Goal: Information Seeking & Learning: Learn about a topic

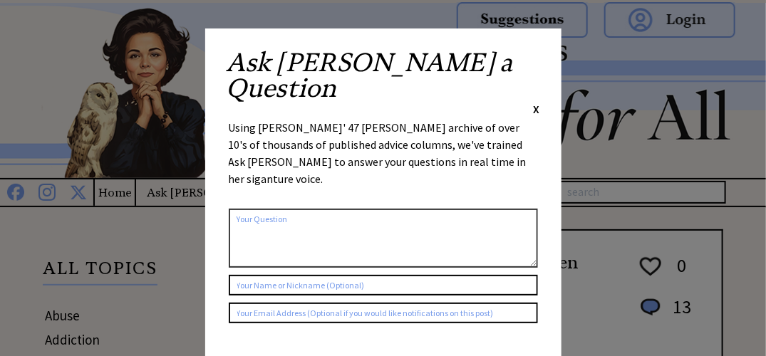
click at [536, 102] on span "X" at bounding box center [537, 109] width 6 height 14
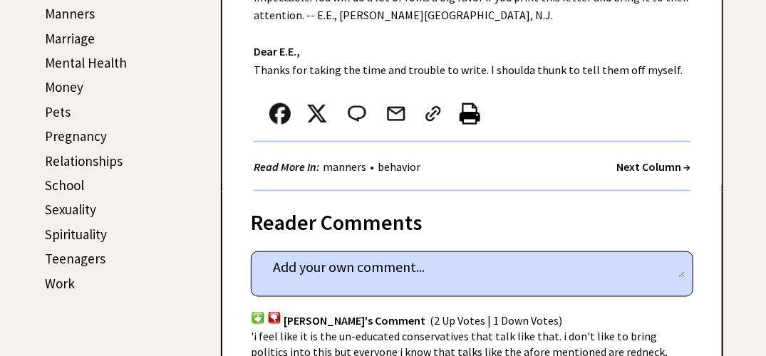
scroll to position [580, 0]
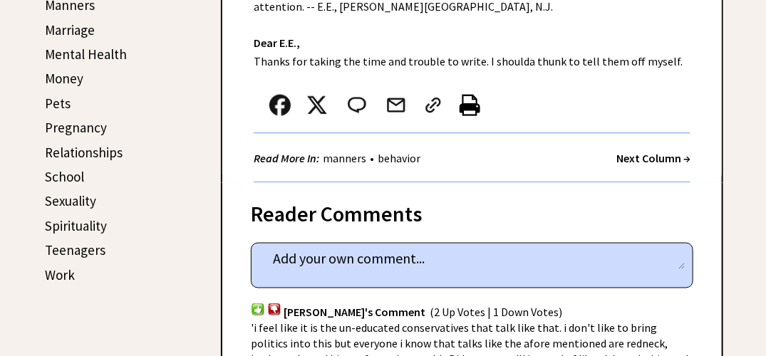
click at [75, 199] on link "Sexuality" at bounding box center [70, 200] width 51 height 17
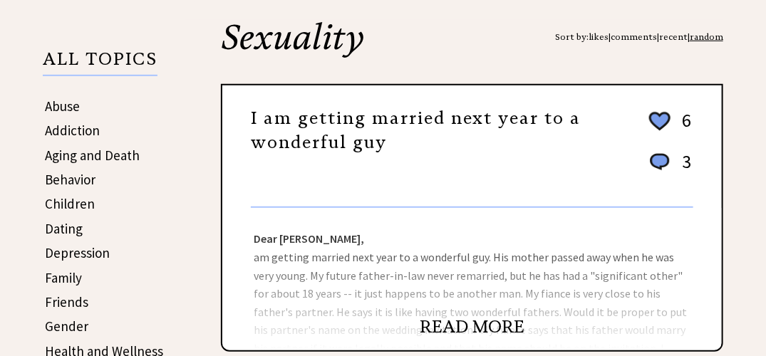
scroll to position [214, 0]
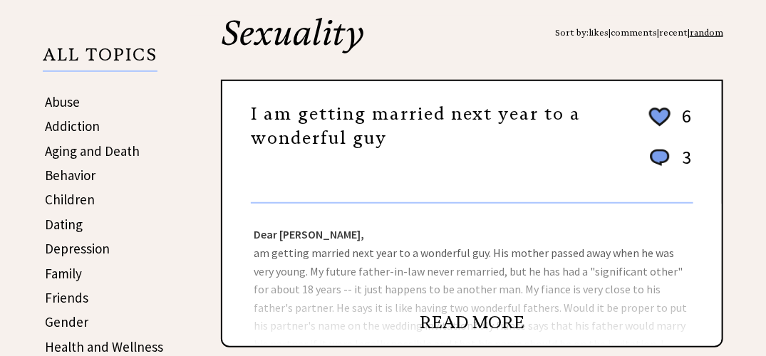
click at [479, 321] on link "READ MORE" at bounding box center [472, 322] width 105 height 21
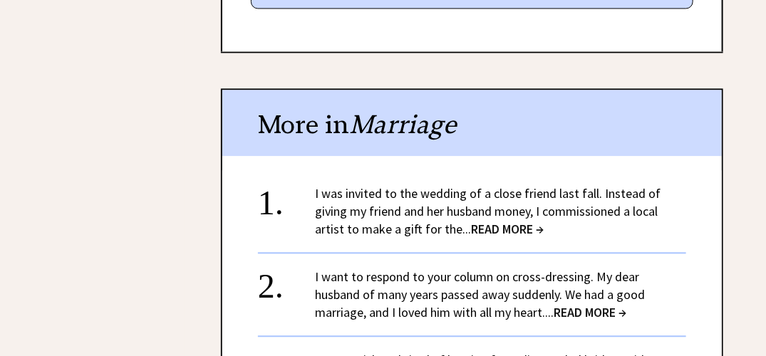
scroll to position [997, 0]
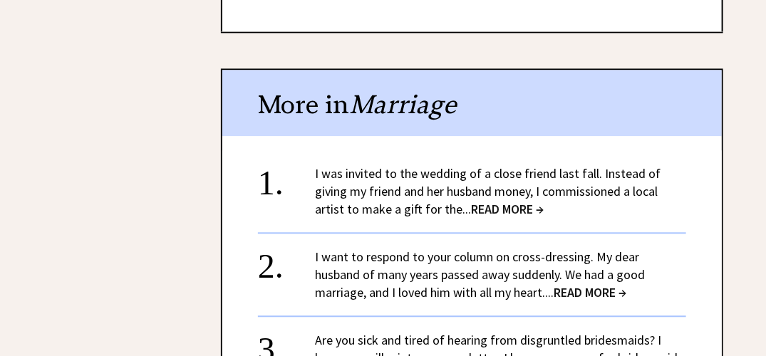
click at [471, 201] on span "READ MORE →" at bounding box center [507, 209] width 73 height 16
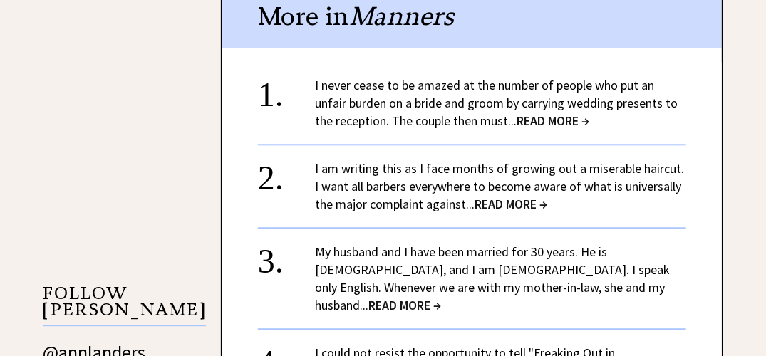
scroll to position [1140, 0]
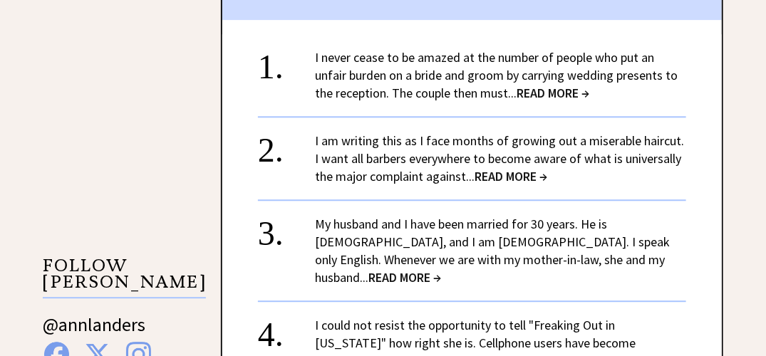
click at [520, 178] on span "READ MORE →" at bounding box center [510, 176] width 73 height 16
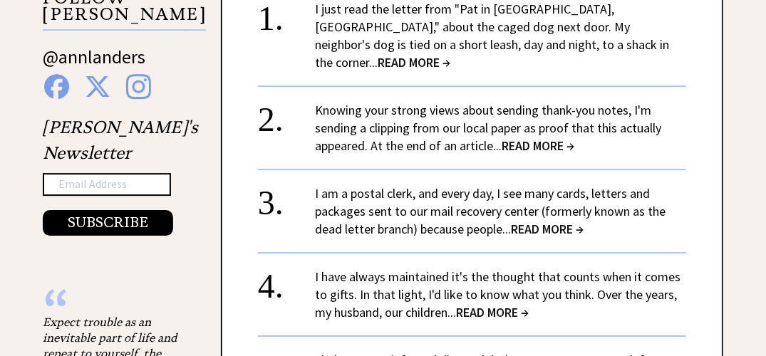
scroll to position [1425, 0]
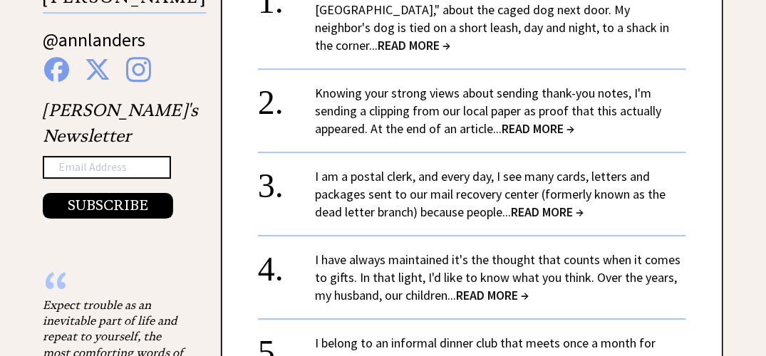
click at [564, 204] on span "READ MORE →" at bounding box center [547, 212] width 73 height 16
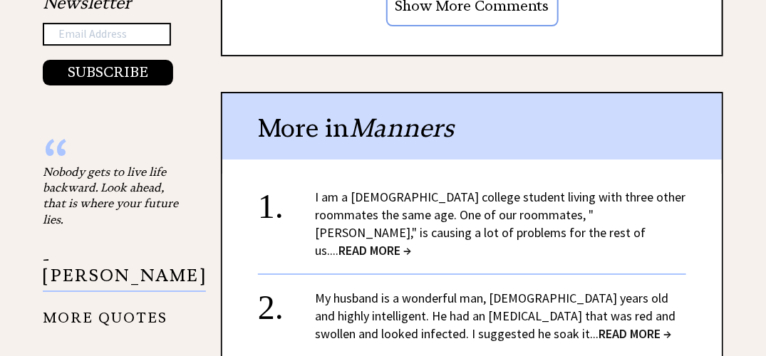
scroll to position [1567, 0]
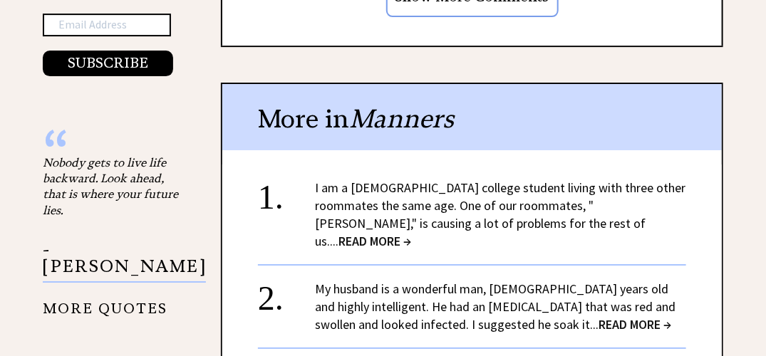
click at [445, 180] on link "I am a [DEMOGRAPHIC_DATA] college student living with three other roommates the…" at bounding box center [500, 215] width 370 height 70
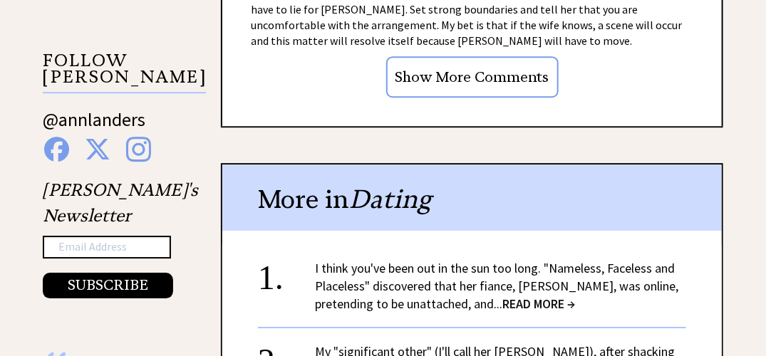
scroll to position [1425, 0]
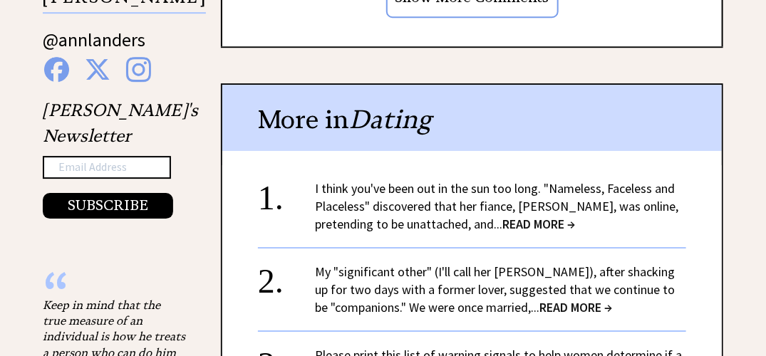
click at [502, 216] on span "READ MORE →" at bounding box center [538, 224] width 73 height 16
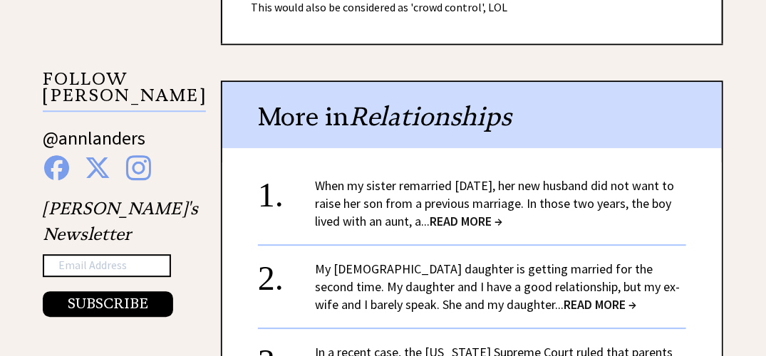
scroll to position [1211, 0]
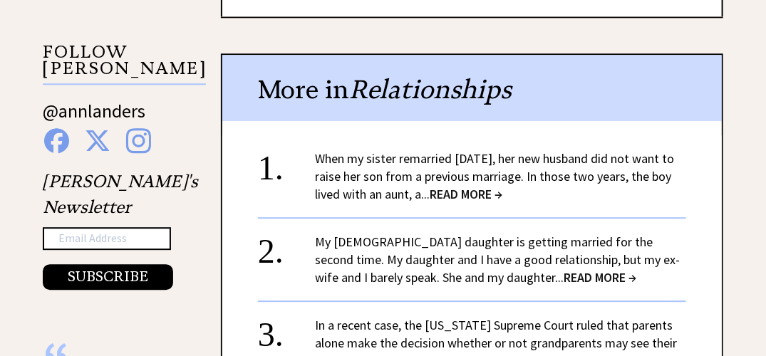
click at [502, 190] on span "READ MORE →" at bounding box center [466, 194] width 73 height 16
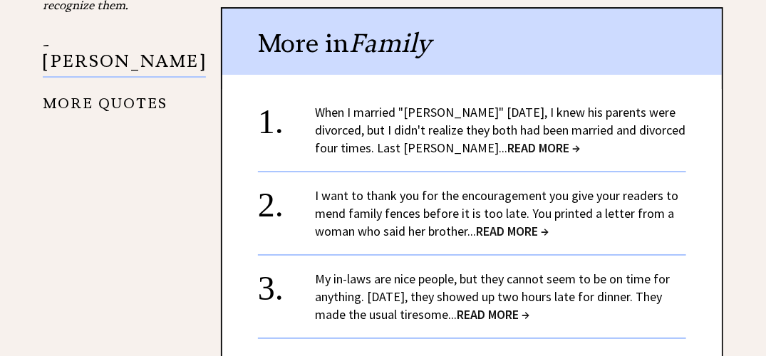
scroll to position [1567, 0]
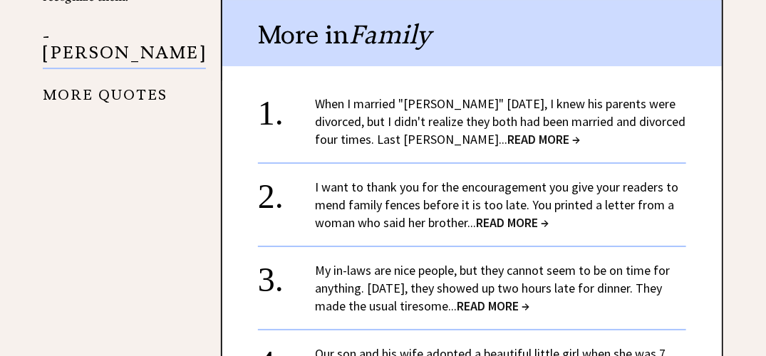
click at [570, 138] on span "READ MORE →" at bounding box center [543, 139] width 73 height 16
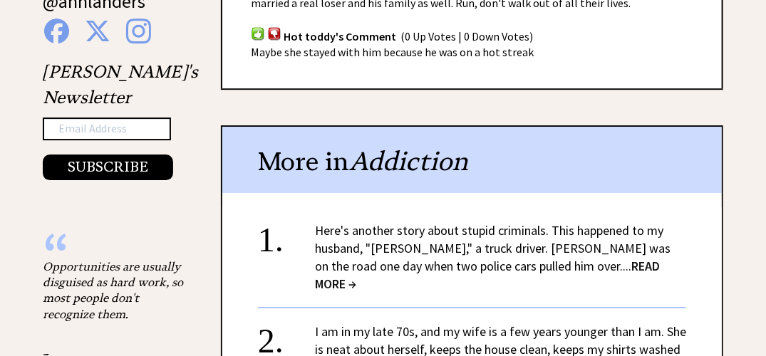
scroll to position [1496, 0]
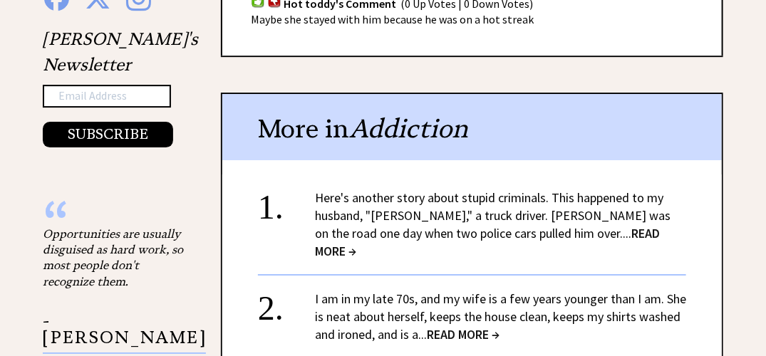
click at [514, 225] on span "READ MORE →" at bounding box center [487, 242] width 345 height 34
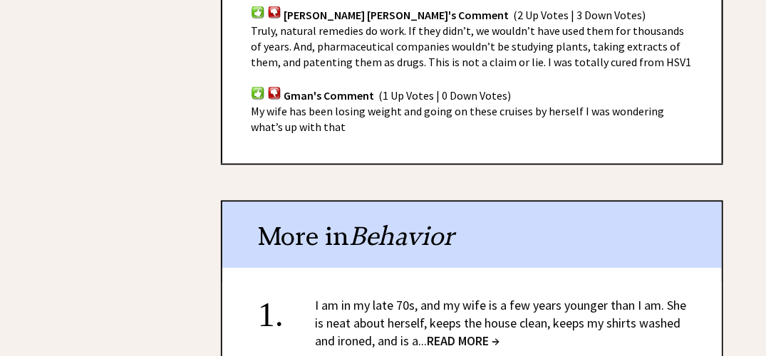
scroll to position [997, 0]
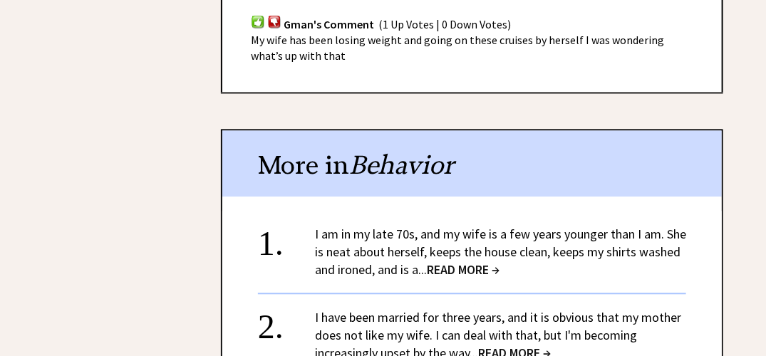
click at [481, 261] on span "READ MORE →" at bounding box center [463, 269] width 73 height 16
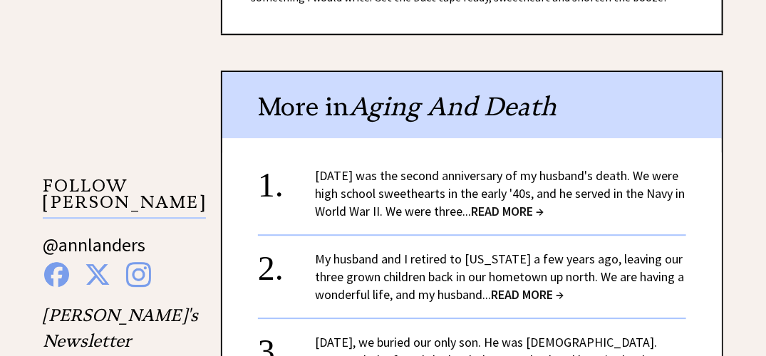
scroll to position [1282, 0]
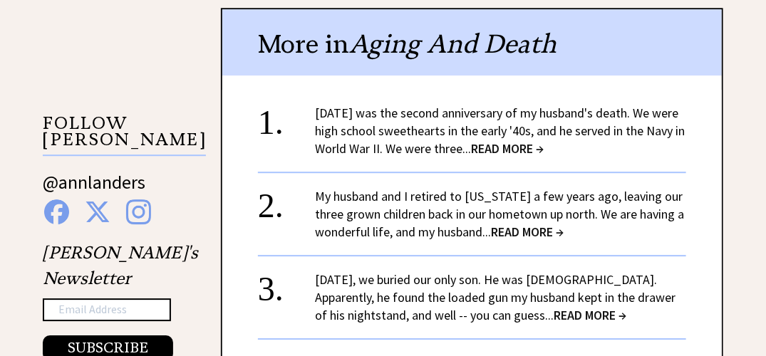
click at [502, 140] on span "READ MORE →" at bounding box center [507, 148] width 73 height 16
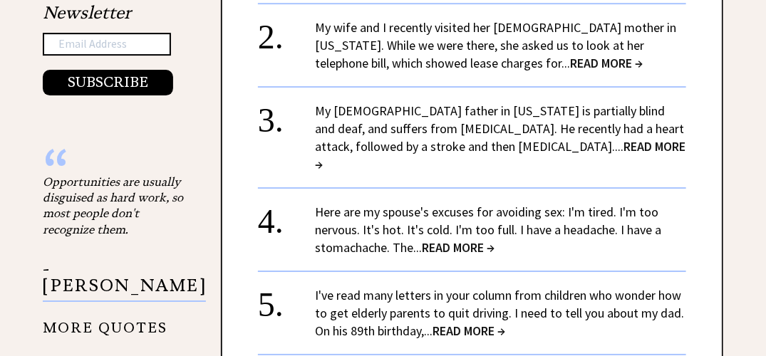
scroll to position [1567, 0]
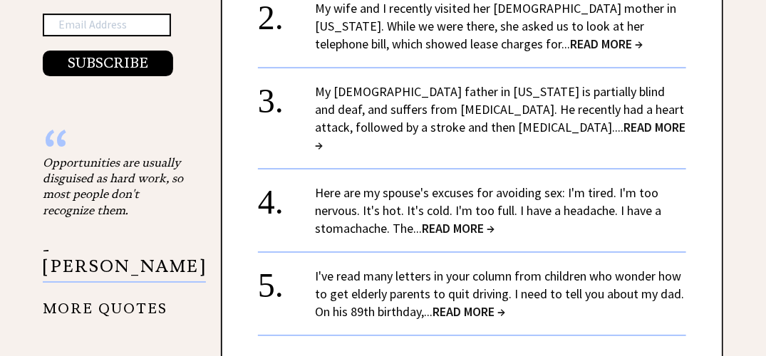
click at [512, 119] on span "READ MORE →" at bounding box center [500, 136] width 370 height 34
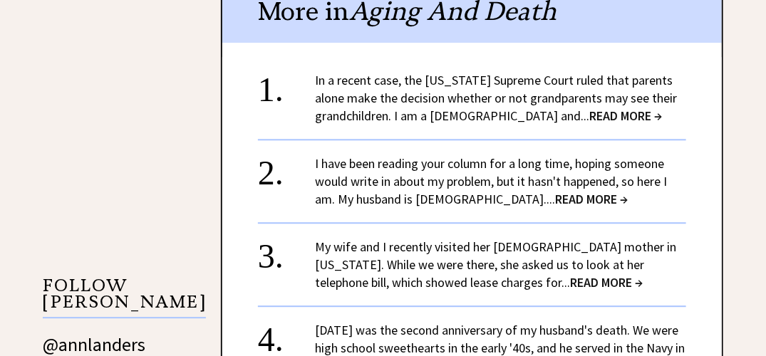
scroll to position [1140, 0]
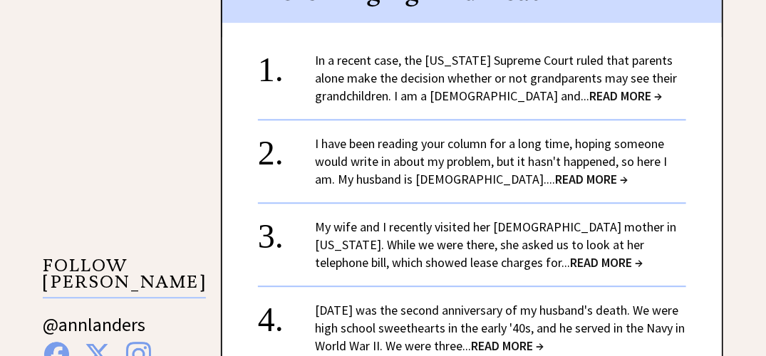
click at [435, 160] on link "I have been reading your column for a long time, hoping someone would write in …" at bounding box center [491, 161] width 352 height 52
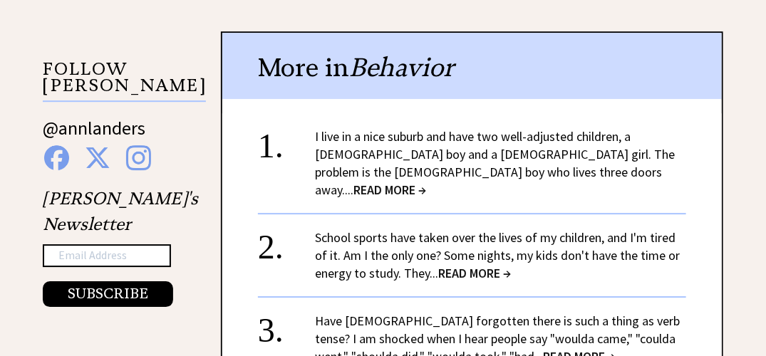
scroll to position [1354, 0]
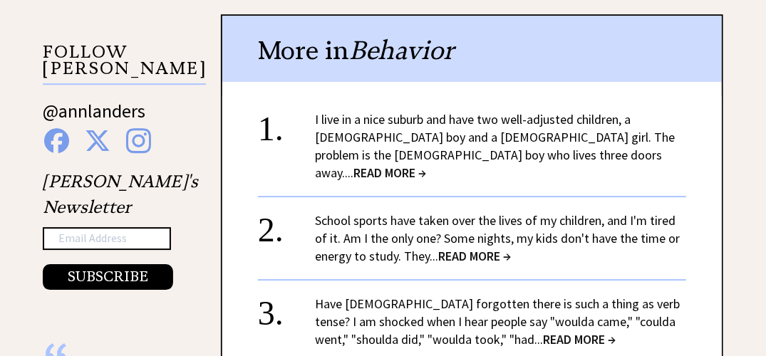
click at [426, 165] on span "READ MORE →" at bounding box center [389, 173] width 73 height 16
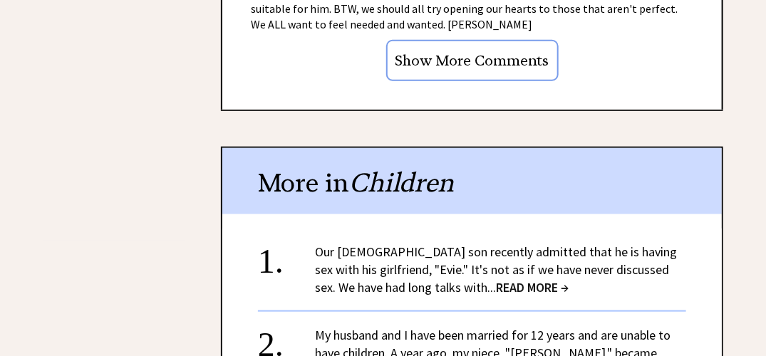
scroll to position [2209, 0]
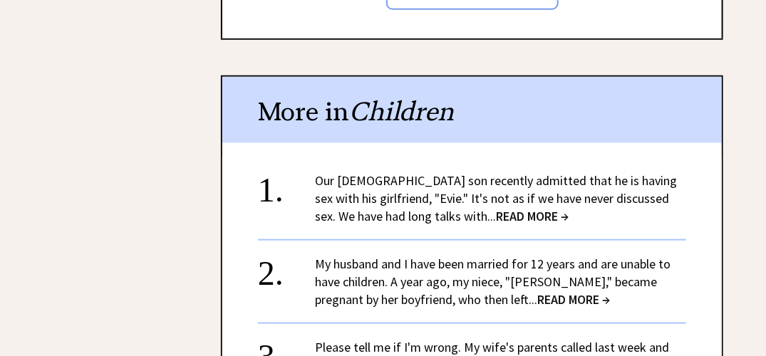
click at [496, 208] on span "READ MORE →" at bounding box center [532, 216] width 73 height 16
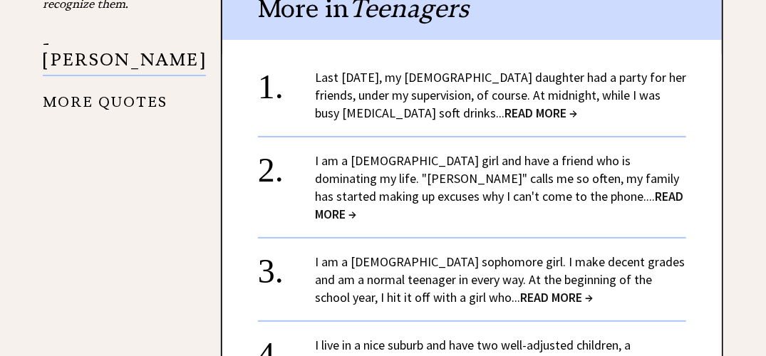
scroll to position [1781, 0]
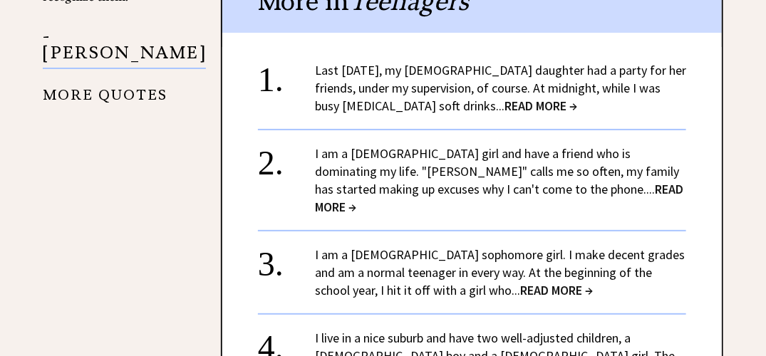
click at [499, 62] on link "Last New Year's Eve, my 15-year-old daughter had a party for her friends, under…" at bounding box center [500, 88] width 371 height 52
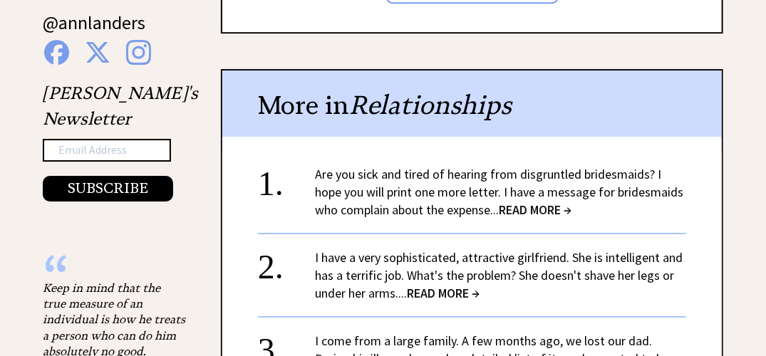
scroll to position [1567, 0]
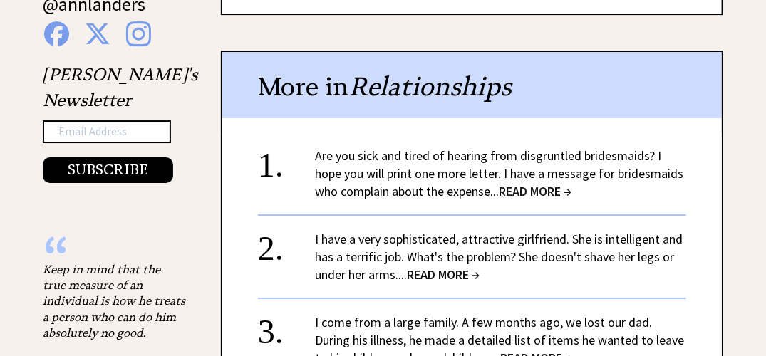
click at [442, 266] on span "READ MORE →" at bounding box center [443, 274] width 73 height 16
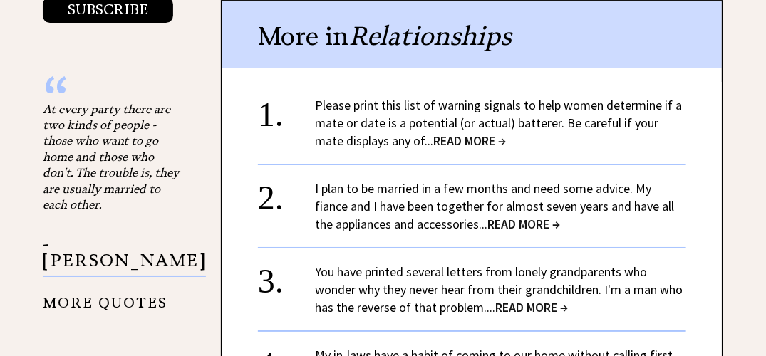
scroll to position [1639, 0]
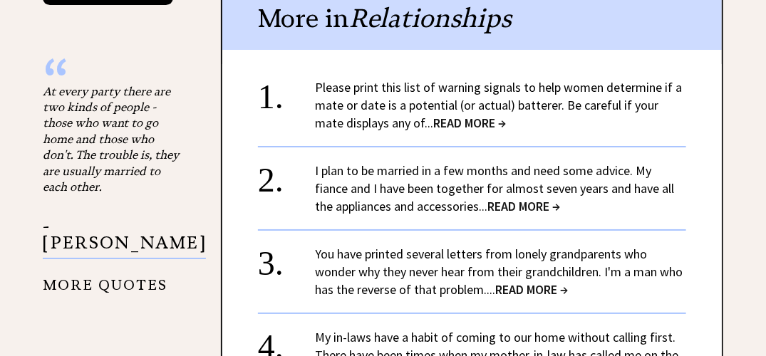
click at [445, 79] on link "Please print this list of warning signals to help women determine if a mate or …" at bounding box center [498, 105] width 367 height 52
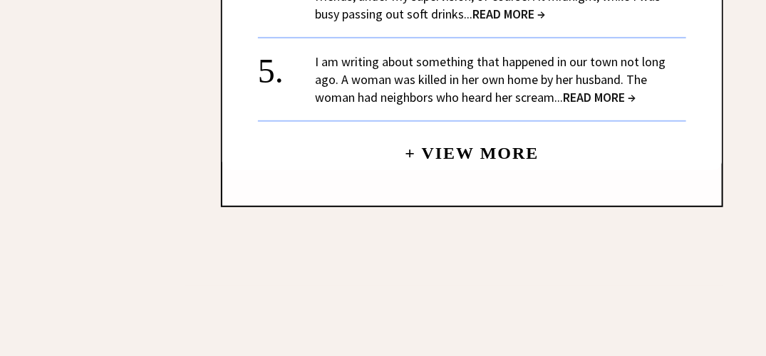
scroll to position [1924, 0]
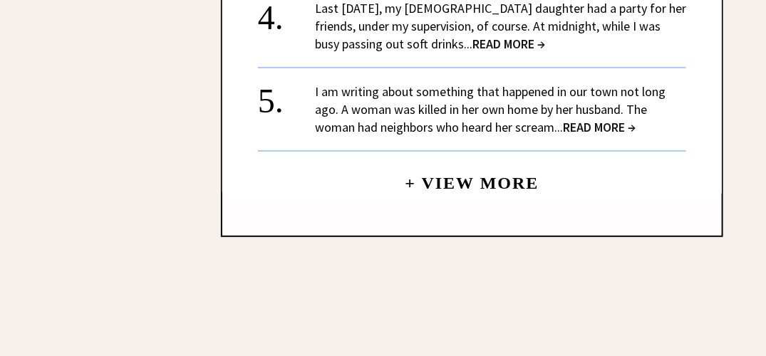
click at [504, 162] on link "+ View More" at bounding box center [472, 177] width 134 height 31
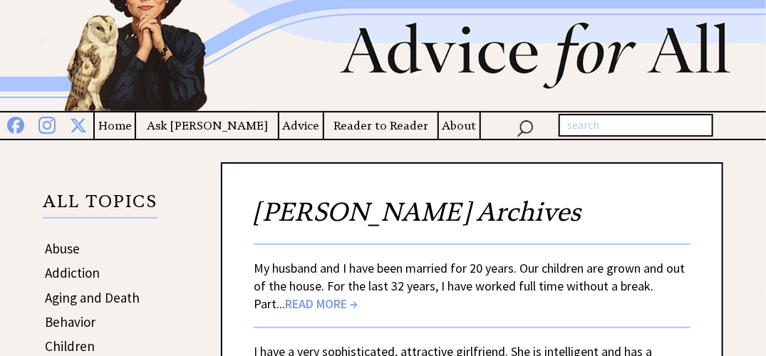
scroll to position [214, 0]
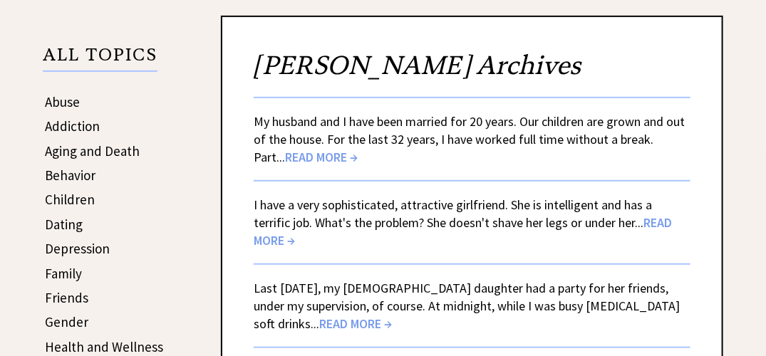
click at [477, 114] on link "My husband and I have been married for 20 years. Our children are grown and out…" at bounding box center [469, 139] width 431 height 52
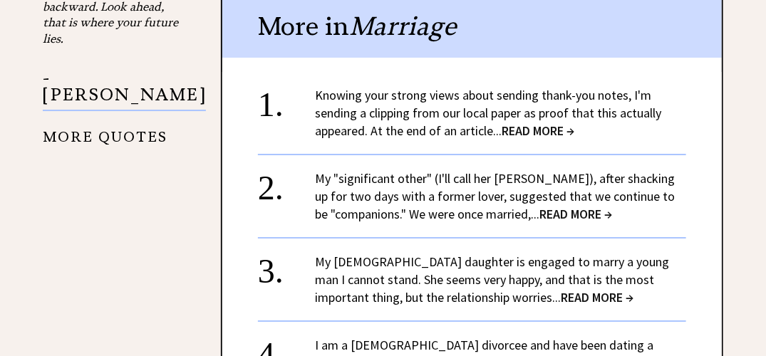
scroll to position [1639, 0]
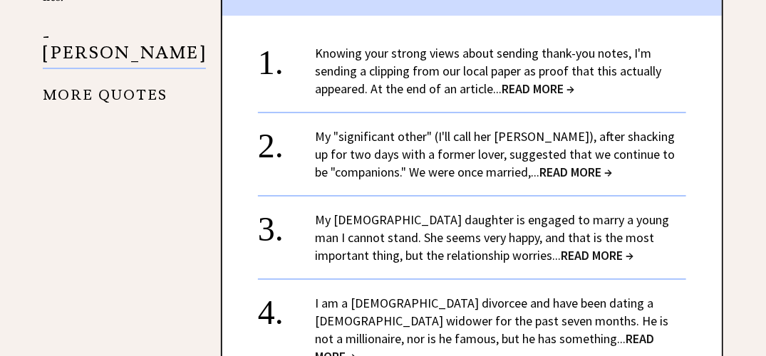
click at [348, 128] on link "My "significant other" (I'll call her Jasmine), after shacking up for two days …" at bounding box center [495, 154] width 360 height 52
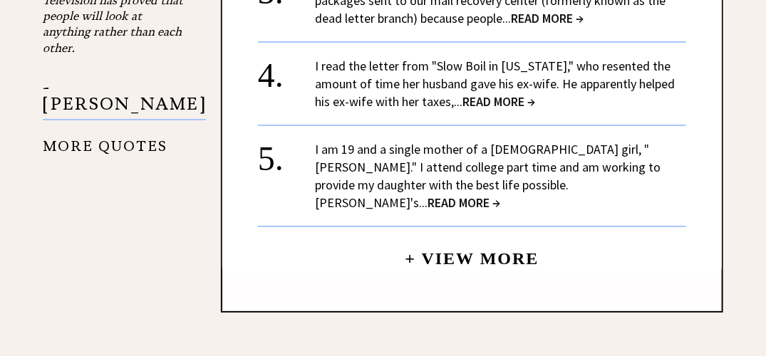
scroll to position [1710, 0]
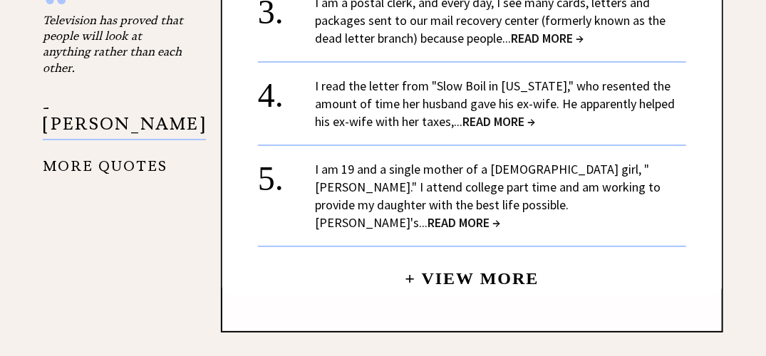
click at [403, 78] on link "I read the letter from "Slow Boil in California," who resented the amount of ti…" at bounding box center [495, 104] width 360 height 52
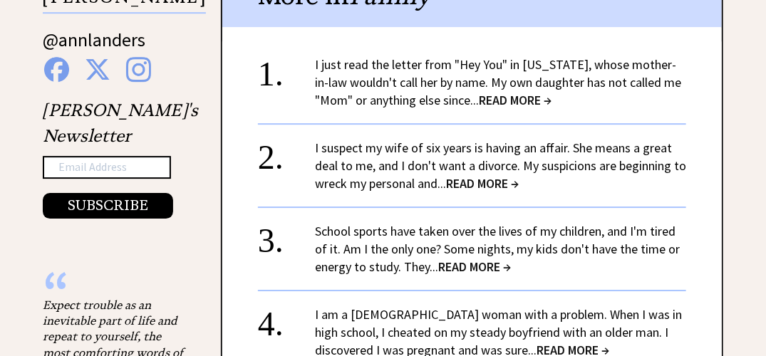
scroll to position [1496, 0]
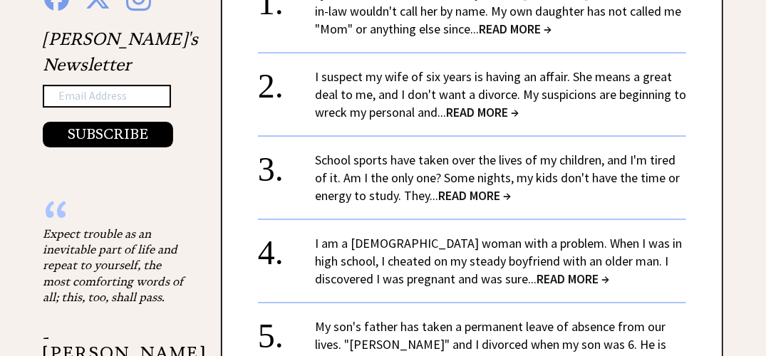
click at [480, 84] on link "I suspect my wife of six years is having an affair. She means a great deal to m…" at bounding box center [500, 94] width 371 height 52
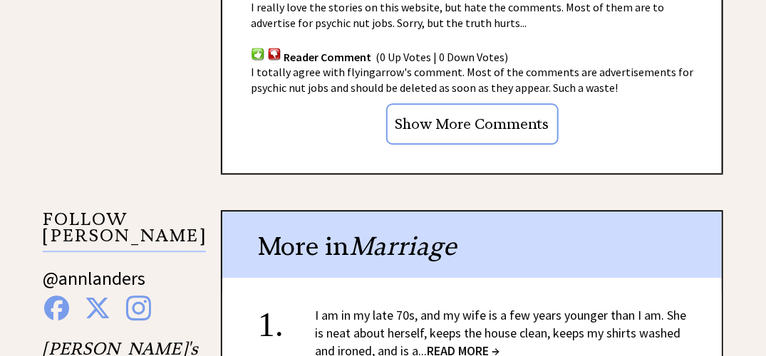
scroll to position [1211, 0]
